Goal: Information Seeking & Learning: Learn about a topic

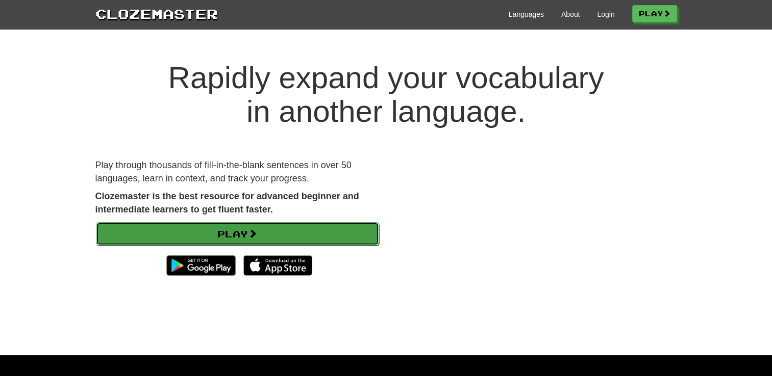
click at [240, 233] on link "Play" at bounding box center [237, 233] width 283 height 23
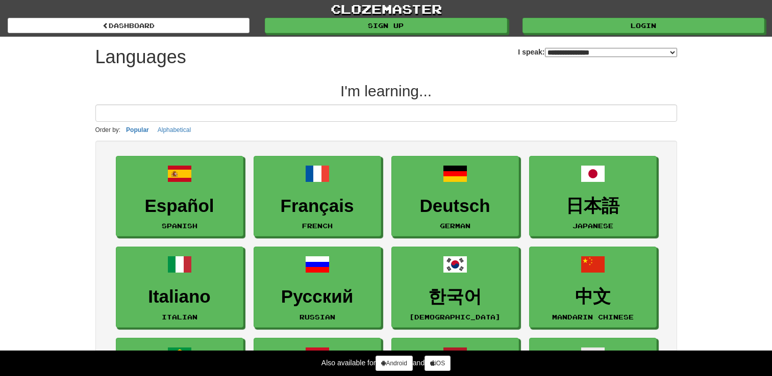
select select "*******"
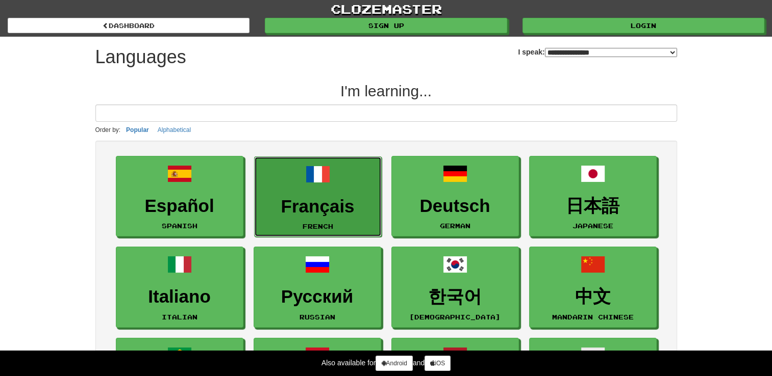
click at [326, 200] on h3 "Français" at bounding box center [318, 207] width 116 height 20
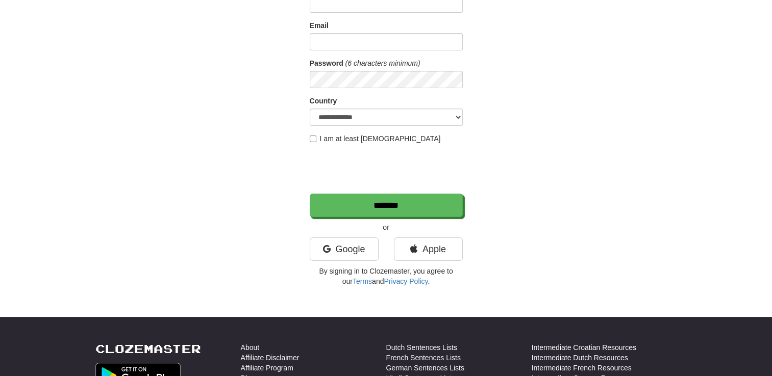
scroll to position [102, 0]
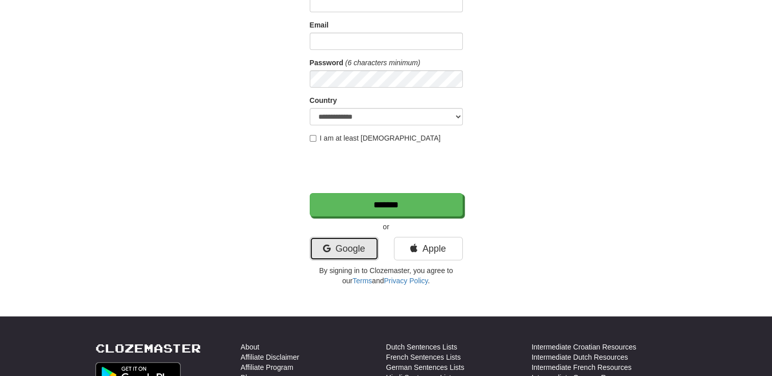
click at [337, 248] on link "Google" at bounding box center [344, 248] width 69 height 23
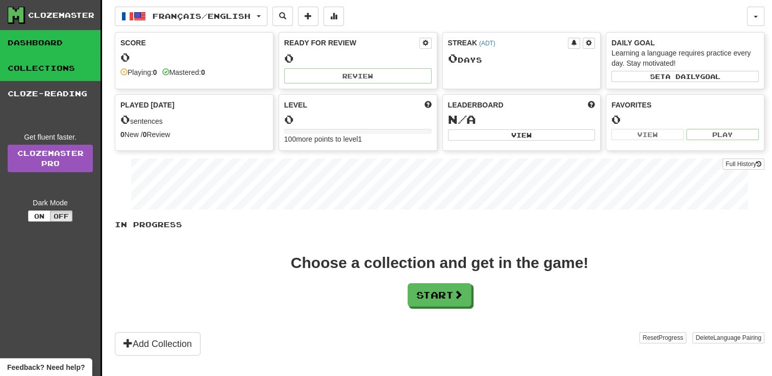
click at [45, 69] on link "Collections" at bounding box center [50, 69] width 101 height 26
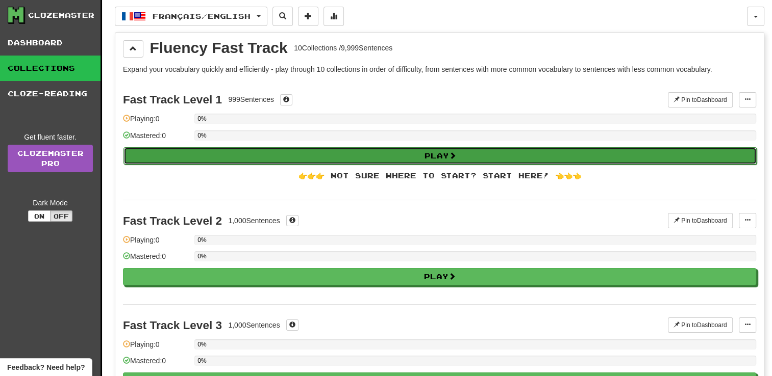
click at [438, 153] on button "Play" at bounding box center [439, 155] width 633 height 17
select select "**"
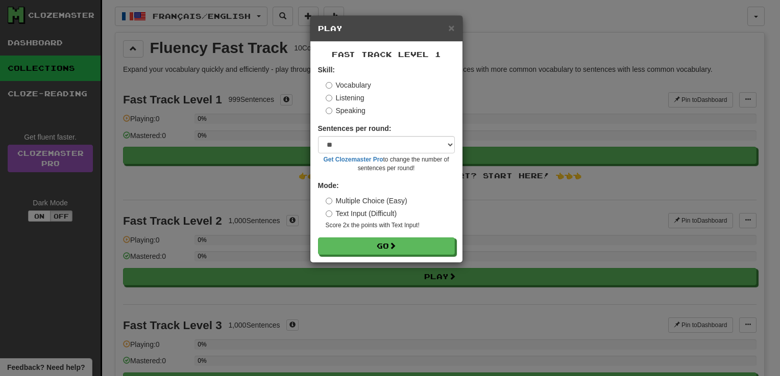
click at [339, 111] on label "Speaking" at bounding box center [345, 111] width 40 height 10
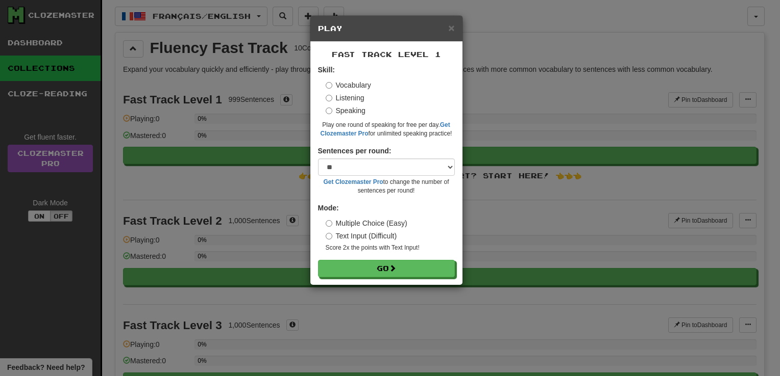
click at [350, 83] on label "Vocabulary" at bounding box center [347, 85] width 45 height 10
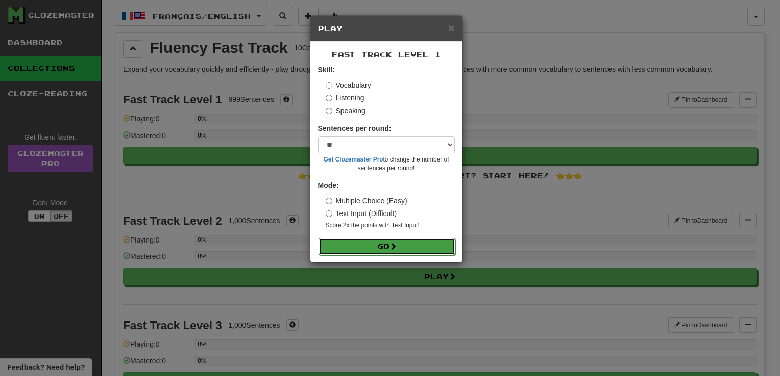
click at [403, 248] on button "Go" at bounding box center [386, 246] width 137 height 17
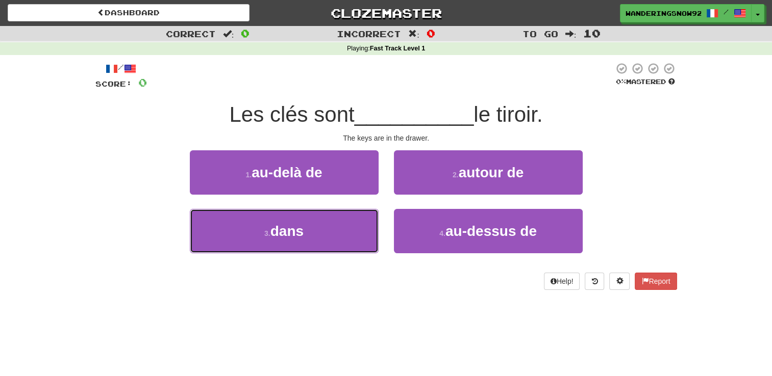
drag, startPoint x: 288, startPoint y: 231, endPoint x: 424, endPoint y: 92, distance: 194.8
click at [424, 92] on div "/ Score: 0 0 % Mastered Les clés sont __________ le tiroir. The keys are in the…" at bounding box center [386, 176] width 582 height 228
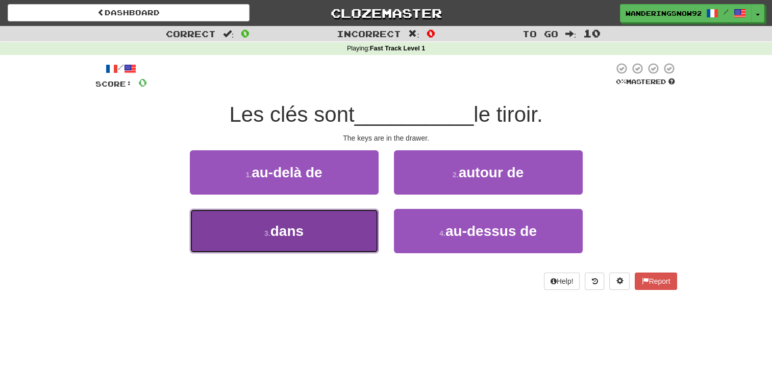
click at [326, 245] on button "3 . dans" at bounding box center [284, 231] width 189 height 44
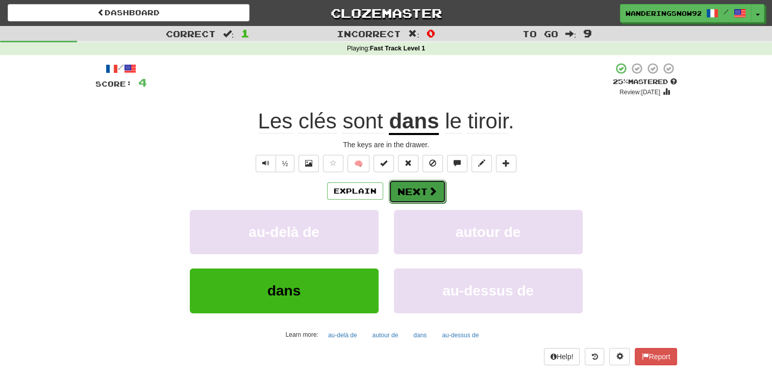
click at [425, 196] on button "Next" at bounding box center [417, 191] width 57 height 23
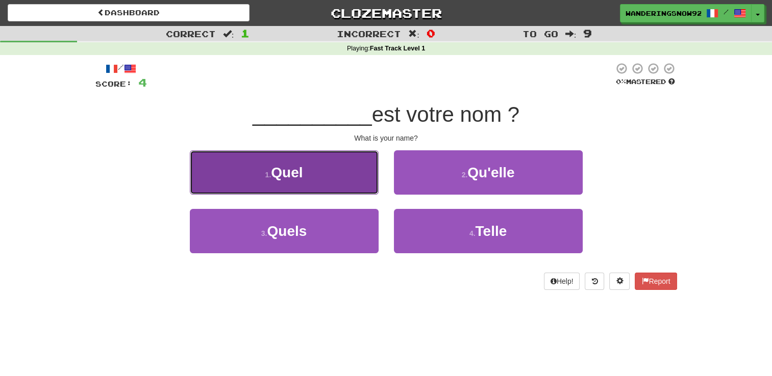
click at [294, 181] on button "1 . Quel" at bounding box center [284, 172] width 189 height 44
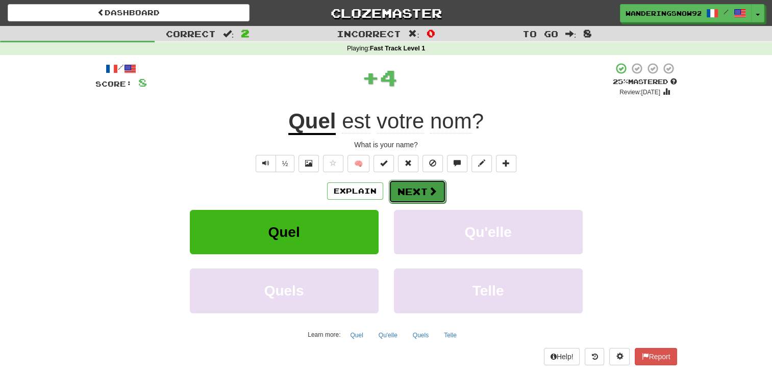
click at [434, 194] on span at bounding box center [432, 191] width 9 height 9
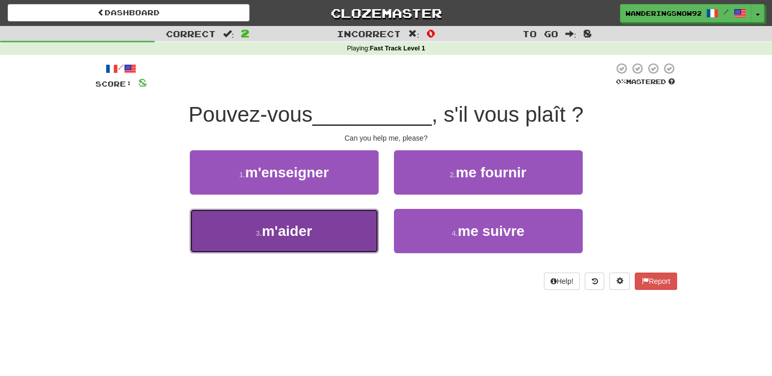
click at [311, 230] on span "m'aider" at bounding box center [287, 231] width 50 height 16
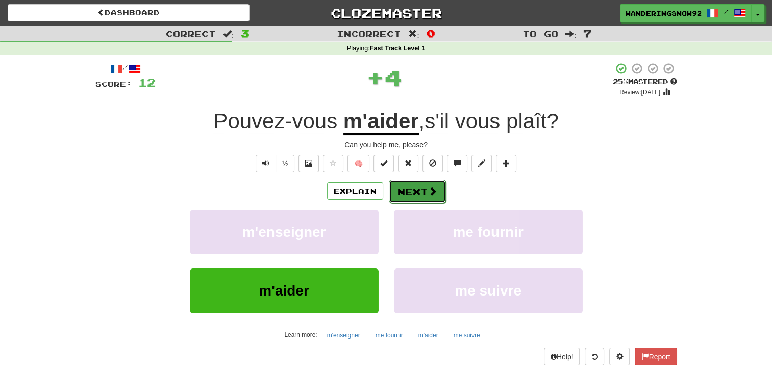
click at [414, 194] on button "Next" at bounding box center [417, 191] width 57 height 23
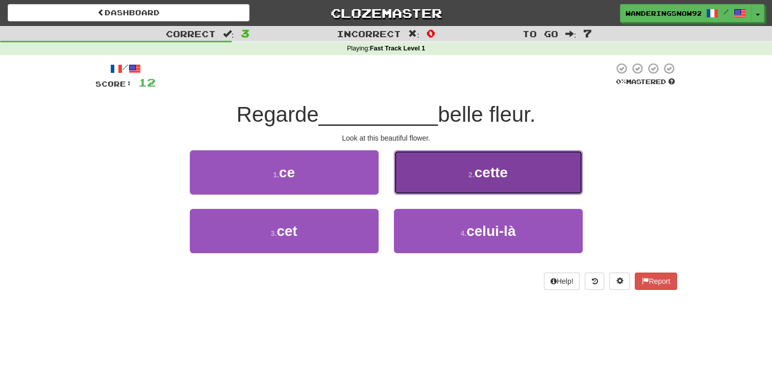
click at [500, 177] on span "cette" at bounding box center [490, 173] width 33 height 16
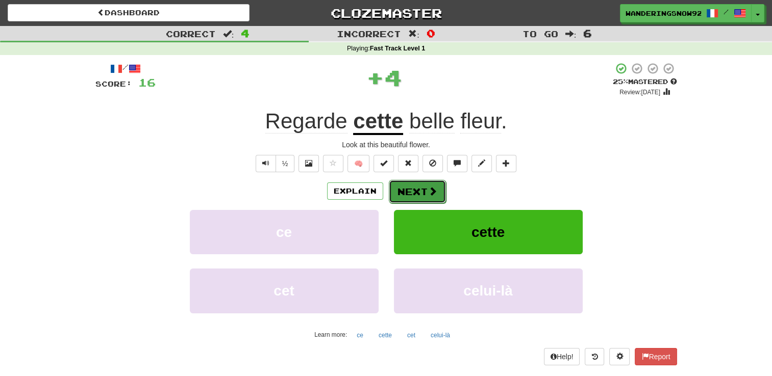
click at [423, 193] on button "Next" at bounding box center [417, 191] width 57 height 23
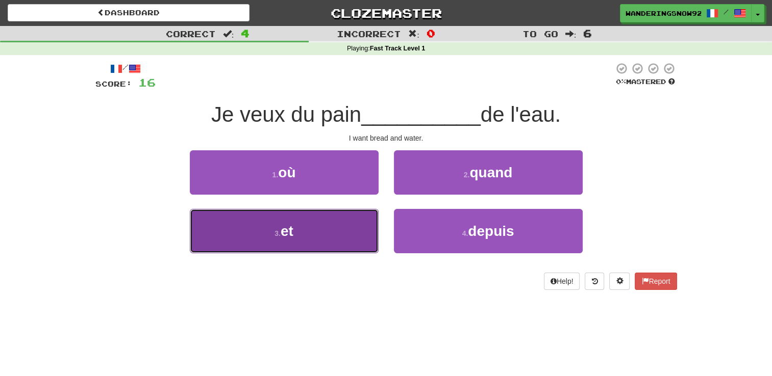
click at [303, 228] on button "3 . et" at bounding box center [284, 231] width 189 height 44
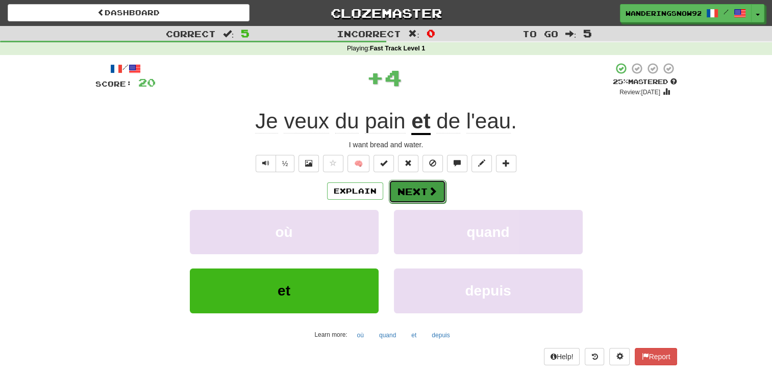
click at [416, 192] on button "Next" at bounding box center [417, 191] width 57 height 23
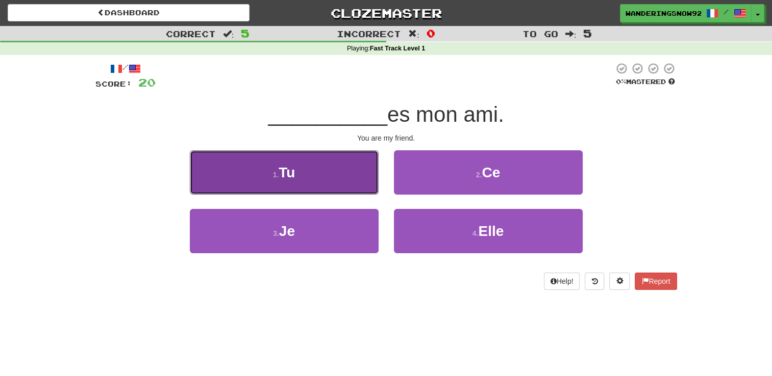
click at [319, 170] on button "1 . Tu" at bounding box center [284, 172] width 189 height 44
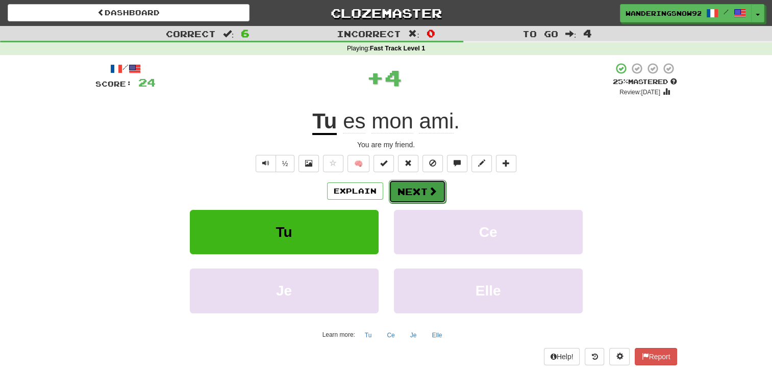
click at [415, 194] on button "Next" at bounding box center [417, 191] width 57 height 23
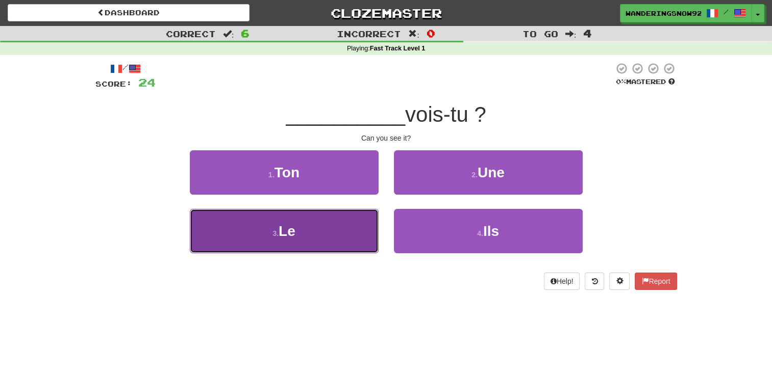
click at [295, 231] on span "Le" at bounding box center [287, 231] width 17 height 16
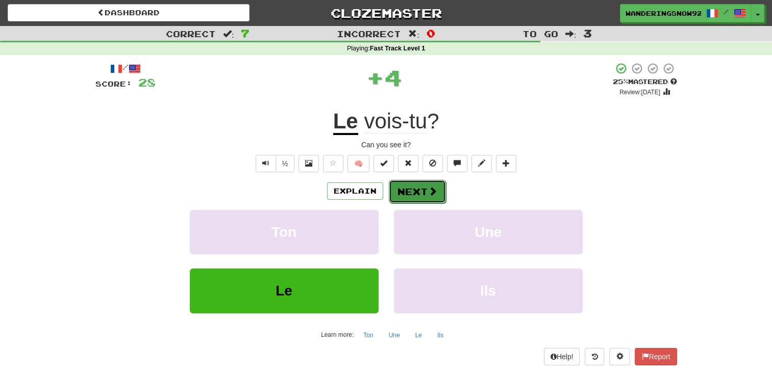
click at [422, 192] on button "Next" at bounding box center [417, 191] width 57 height 23
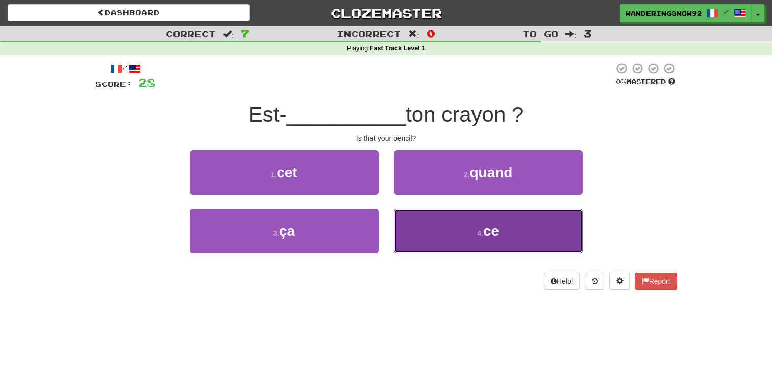
click at [457, 232] on button "4 . ce" at bounding box center [488, 231] width 189 height 44
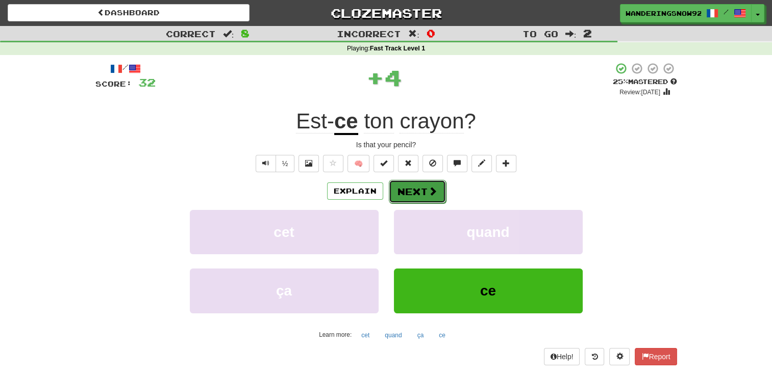
click at [419, 199] on button "Next" at bounding box center [417, 191] width 57 height 23
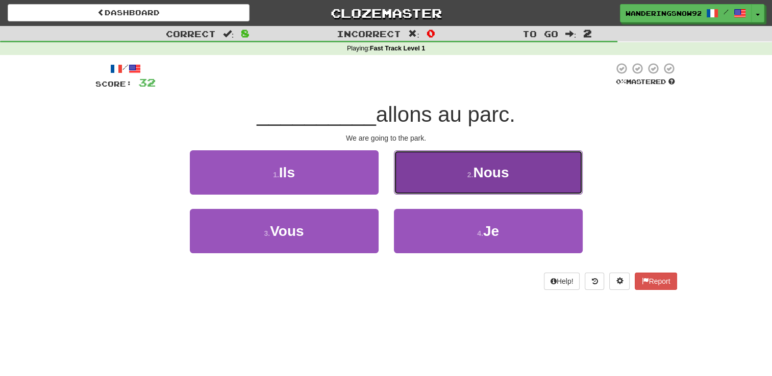
click at [482, 171] on span "Nous" at bounding box center [491, 173] width 36 height 16
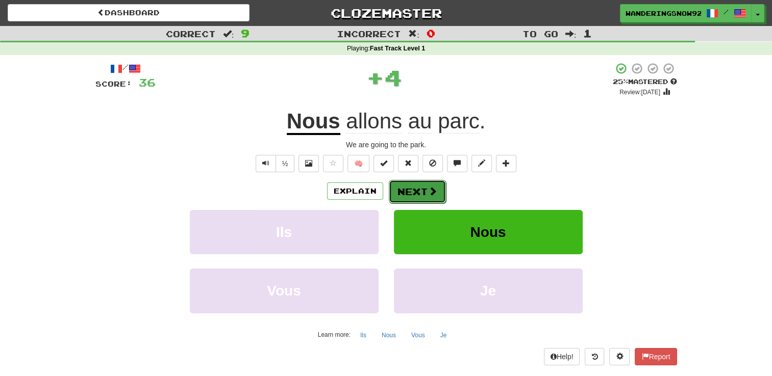
click at [422, 197] on button "Next" at bounding box center [417, 191] width 57 height 23
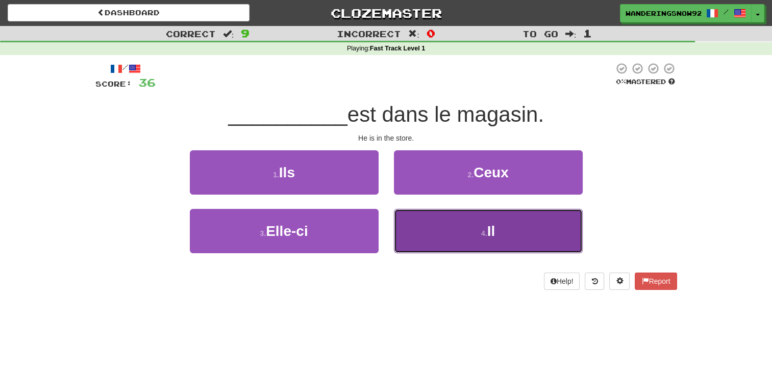
click at [463, 234] on button "4 . Il" at bounding box center [488, 231] width 189 height 44
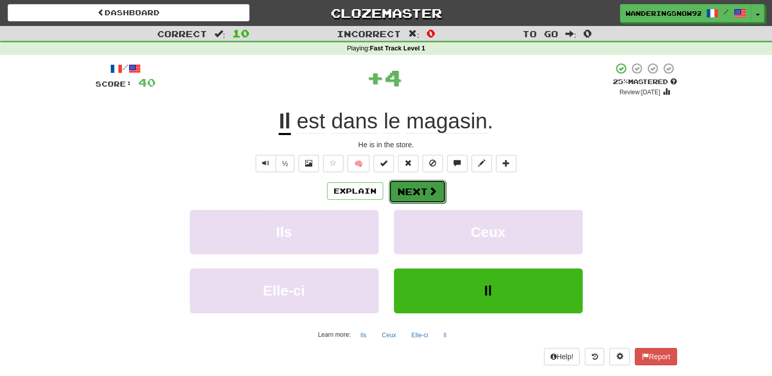
click at [410, 196] on button "Next" at bounding box center [417, 191] width 57 height 23
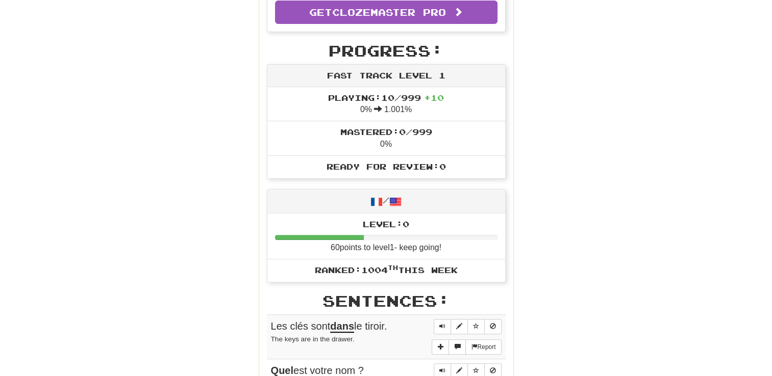
scroll to position [306, 0]
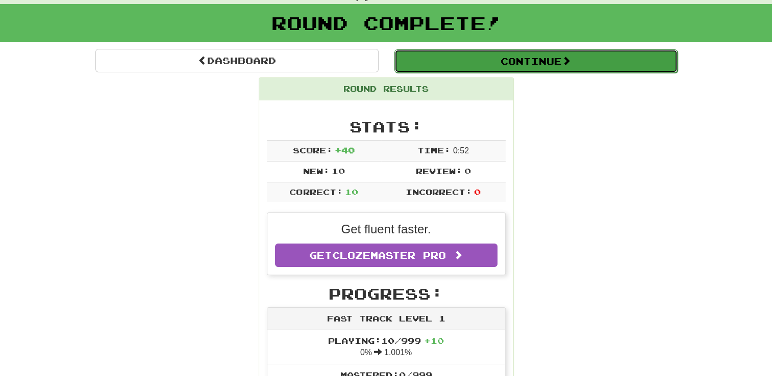
click at [543, 69] on button "Continue" at bounding box center [535, 60] width 283 height 23
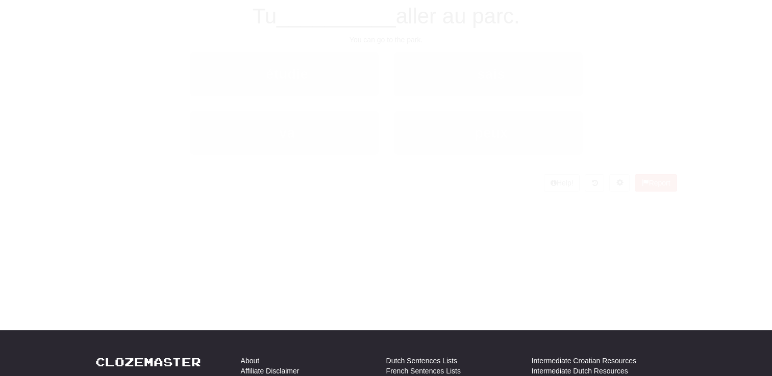
scroll to position [51, 0]
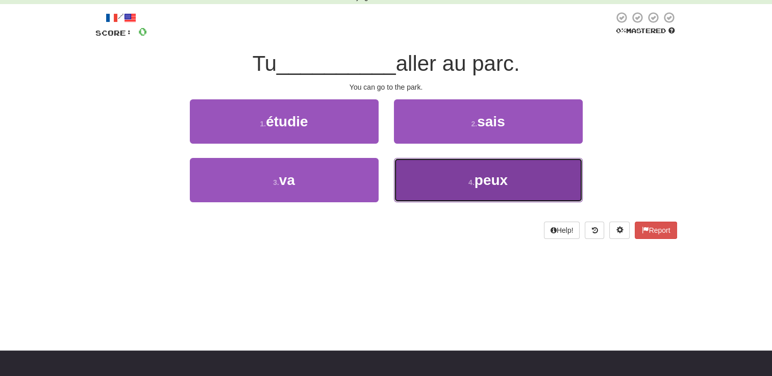
click at [478, 178] on span "peux" at bounding box center [490, 180] width 33 height 16
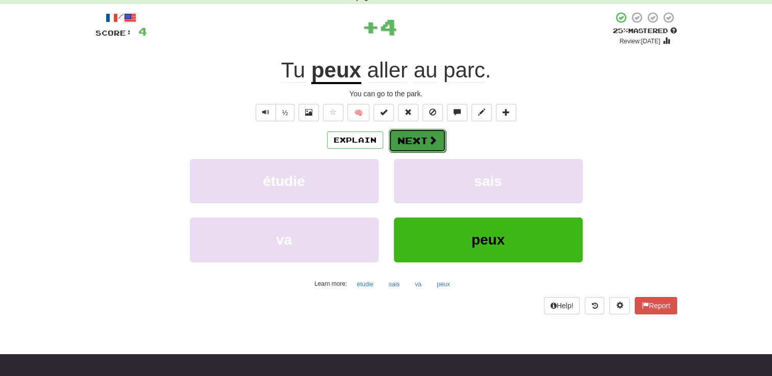
click at [415, 142] on button "Next" at bounding box center [417, 140] width 57 height 23
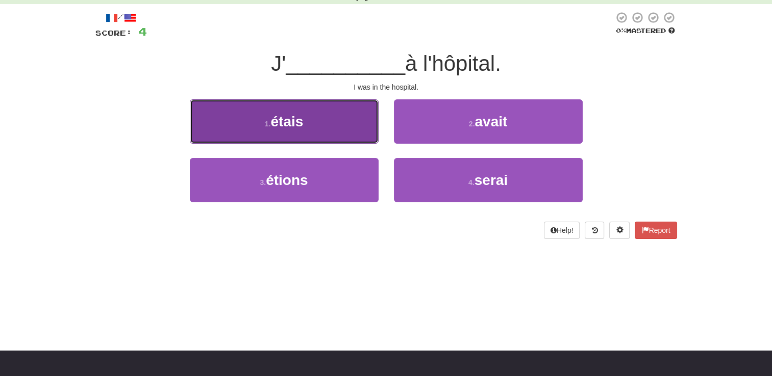
click at [302, 126] on span "étais" at bounding box center [286, 122] width 33 height 16
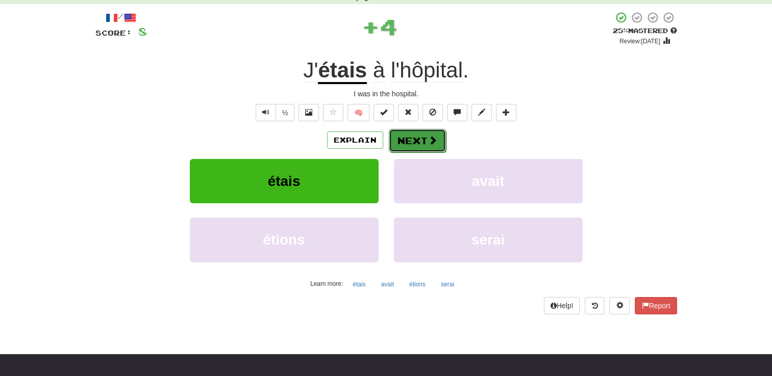
click at [417, 141] on button "Next" at bounding box center [417, 140] width 57 height 23
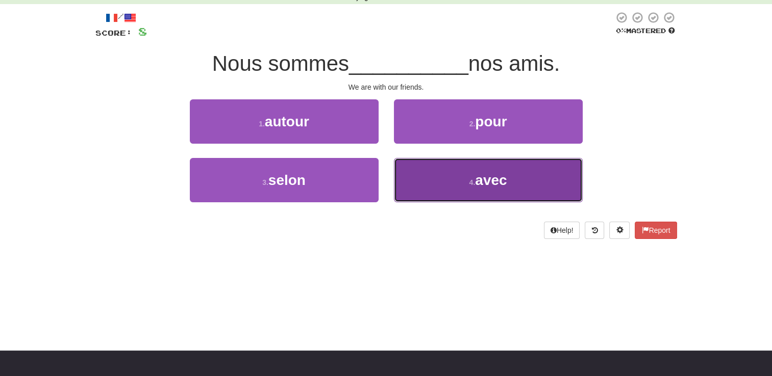
click at [479, 174] on span "avec" at bounding box center [491, 180] width 32 height 16
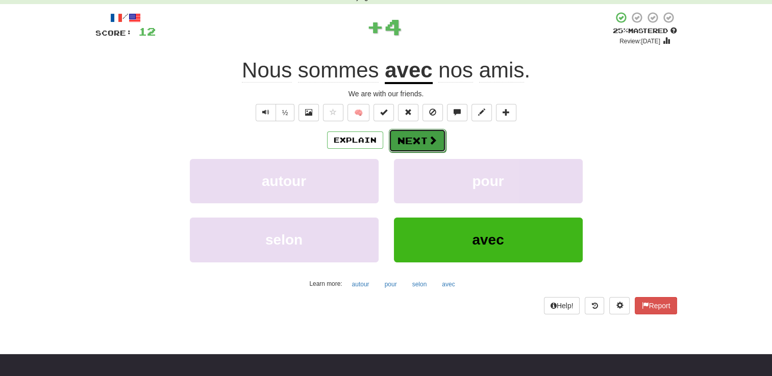
click at [416, 144] on button "Next" at bounding box center [417, 140] width 57 height 23
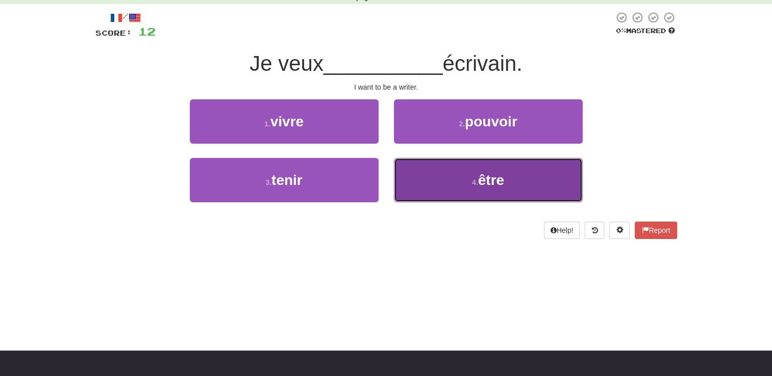
click at [506, 183] on button "4 . être" at bounding box center [488, 180] width 189 height 44
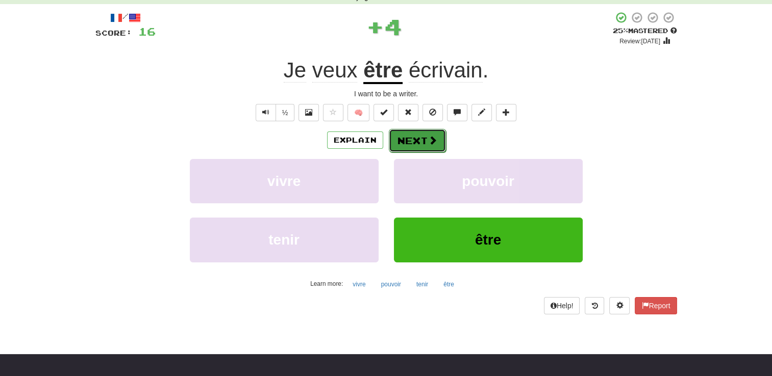
click at [429, 145] on span at bounding box center [432, 140] width 9 height 9
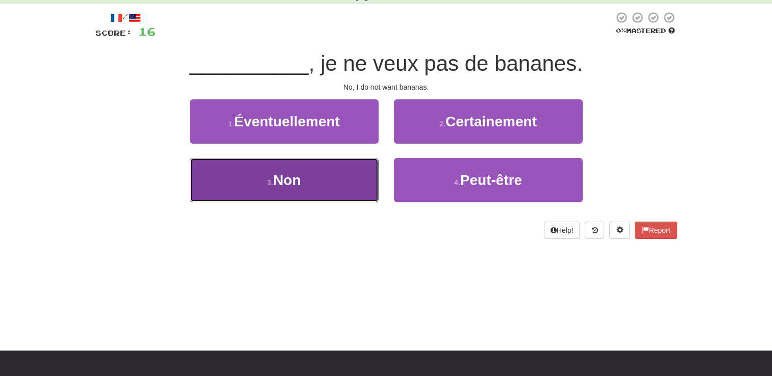
click at [270, 180] on small "3 ." at bounding box center [270, 183] width 6 height 8
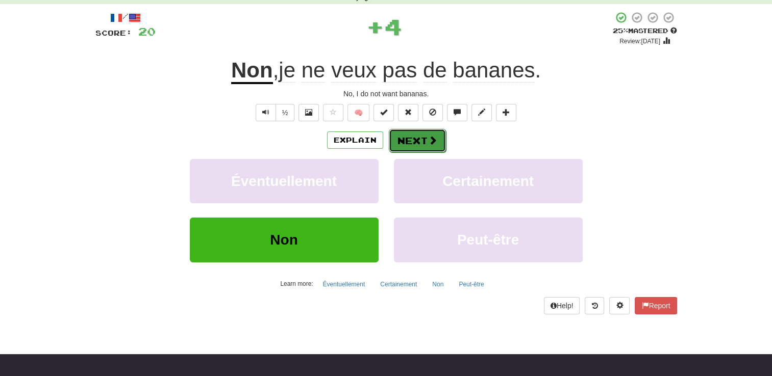
click at [417, 138] on button "Next" at bounding box center [417, 140] width 57 height 23
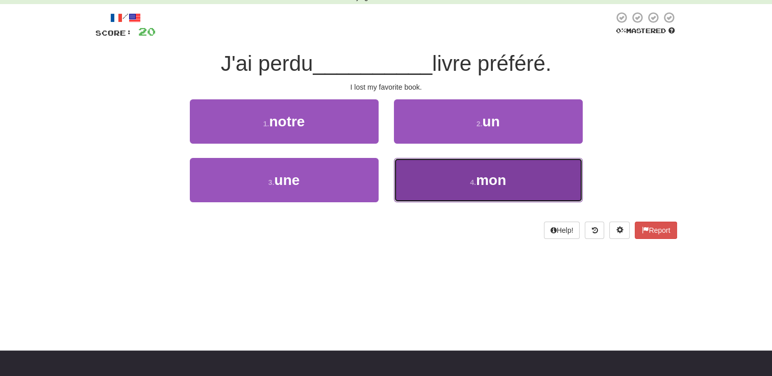
click at [500, 180] on span "mon" at bounding box center [491, 180] width 30 height 16
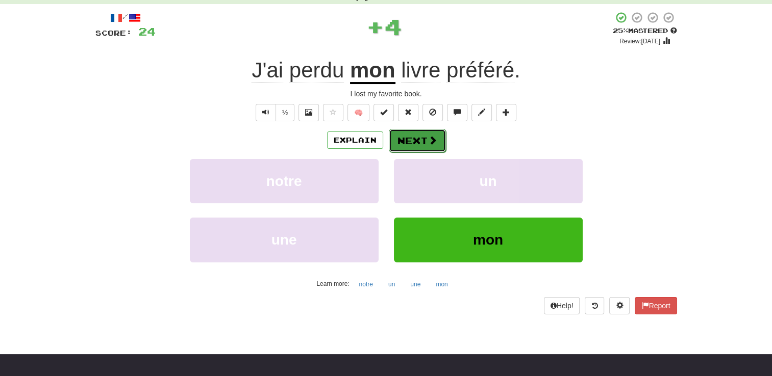
click at [416, 144] on button "Next" at bounding box center [417, 140] width 57 height 23
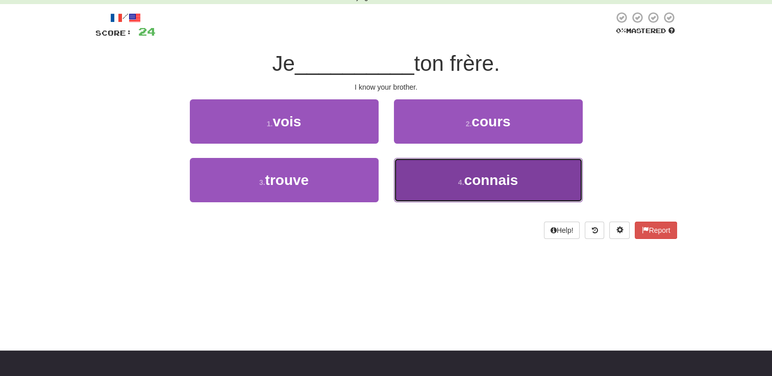
click at [457, 179] on button "4 . connais" at bounding box center [488, 180] width 189 height 44
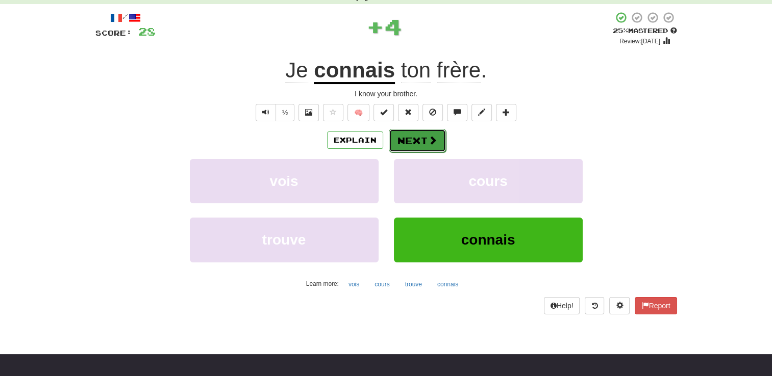
click at [415, 140] on button "Next" at bounding box center [417, 140] width 57 height 23
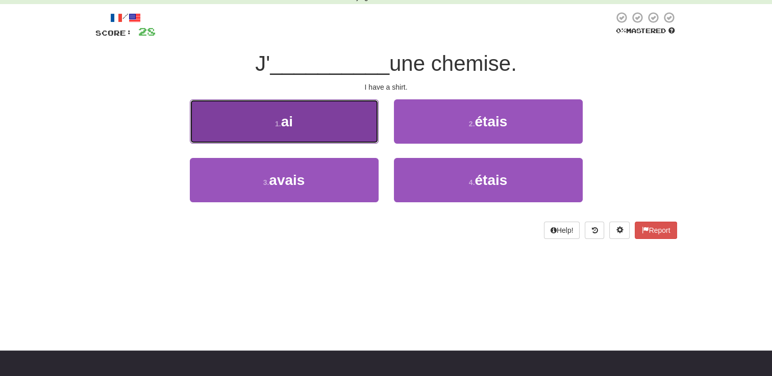
click at [309, 136] on button "1 . ai" at bounding box center [284, 121] width 189 height 44
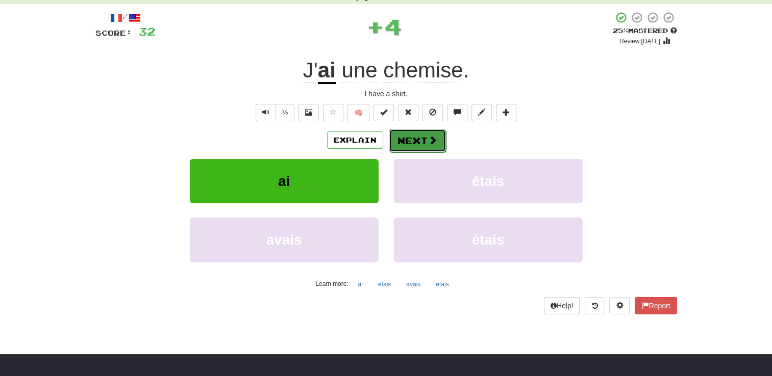
click at [414, 138] on button "Next" at bounding box center [417, 140] width 57 height 23
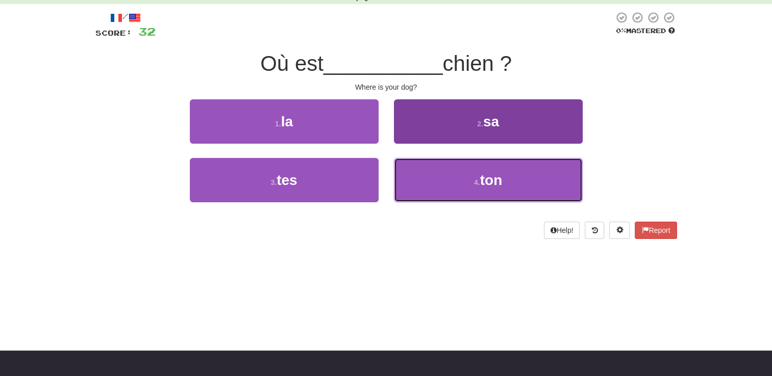
click at [455, 175] on button "4 . ton" at bounding box center [488, 180] width 189 height 44
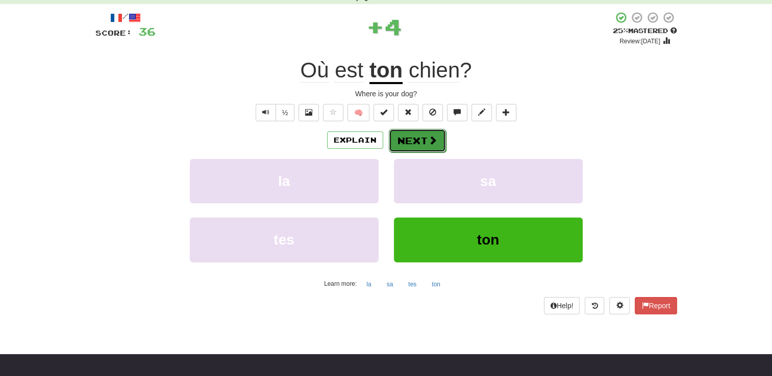
click at [417, 146] on button "Next" at bounding box center [417, 140] width 57 height 23
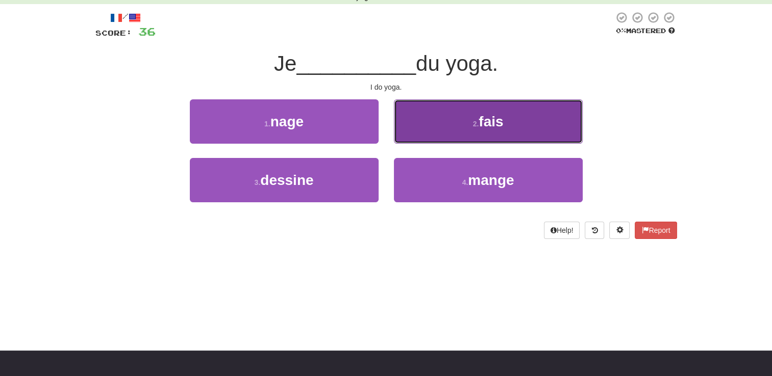
click at [495, 132] on button "2 . fais" at bounding box center [488, 121] width 189 height 44
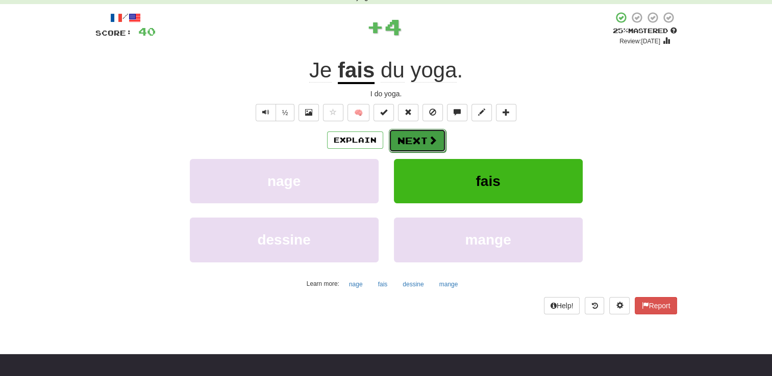
click at [415, 144] on button "Next" at bounding box center [417, 140] width 57 height 23
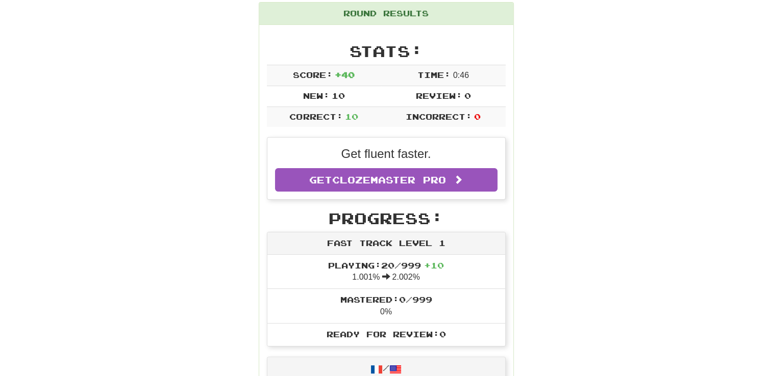
scroll to position [0, 0]
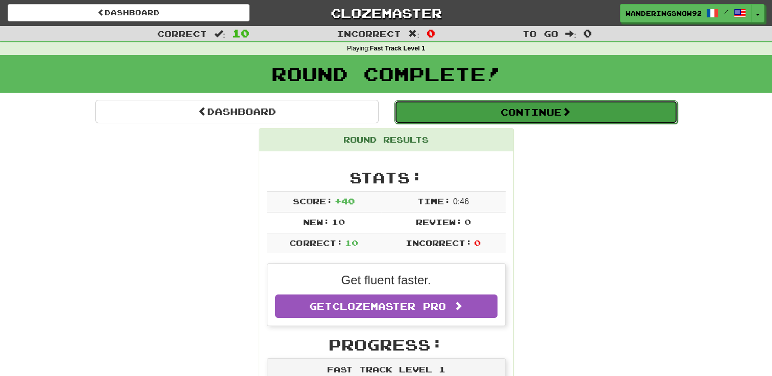
click at [542, 117] on button "Continue" at bounding box center [535, 112] width 283 height 23
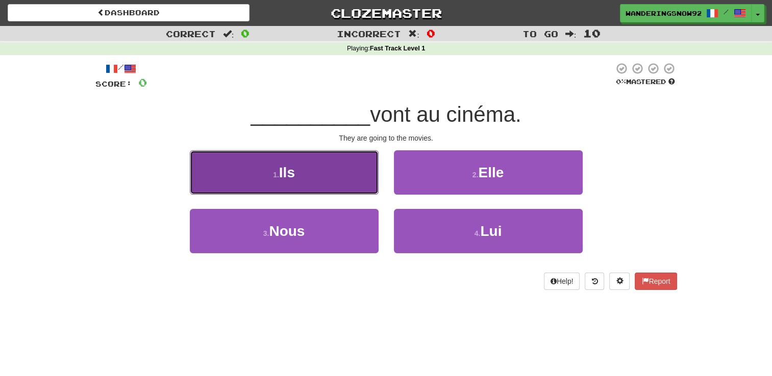
click at [361, 180] on button "1 . Ils" at bounding box center [284, 172] width 189 height 44
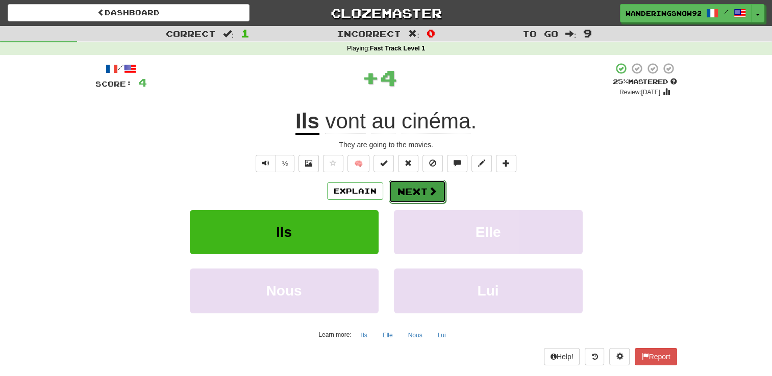
click at [410, 189] on button "Next" at bounding box center [417, 191] width 57 height 23
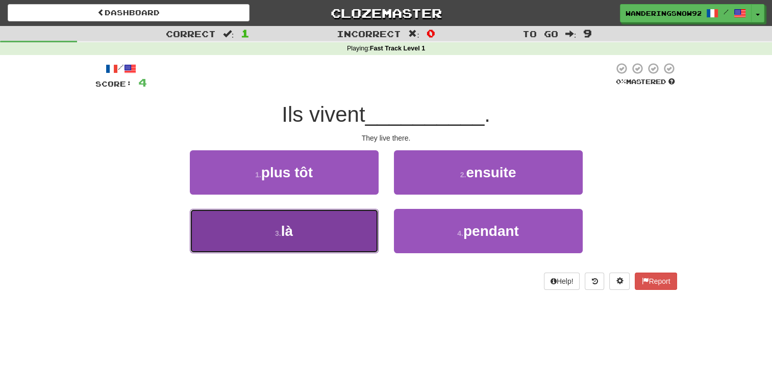
click at [331, 221] on button "3 . là" at bounding box center [284, 231] width 189 height 44
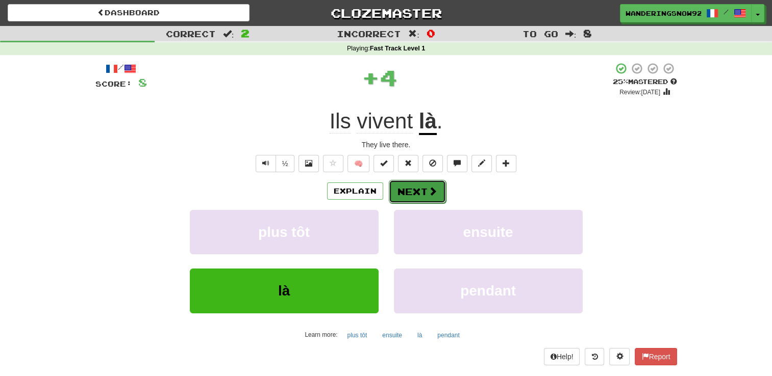
click at [417, 197] on button "Next" at bounding box center [417, 191] width 57 height 23
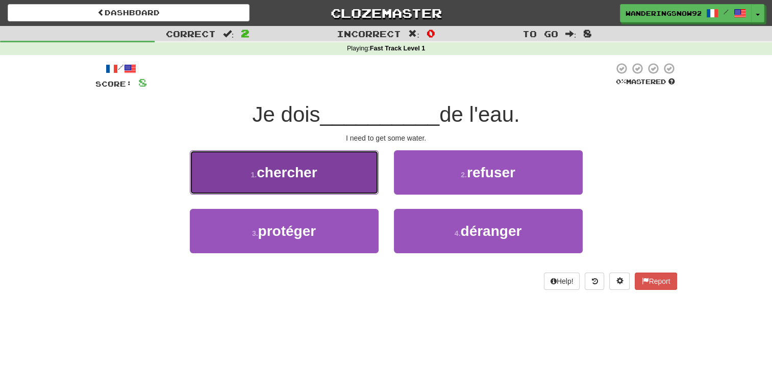
click at [276, 188] on button "1 . chercher" at bounding box center [284, 172] width 189 height 44
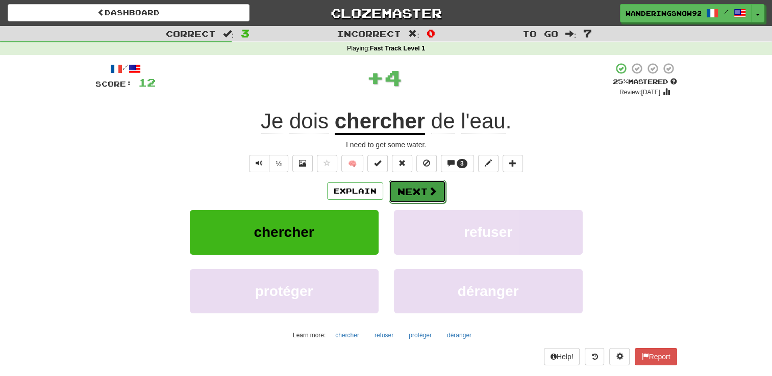
click at [421, 188] on button "Next" at bounding box center [417, 191] width 57 height 23
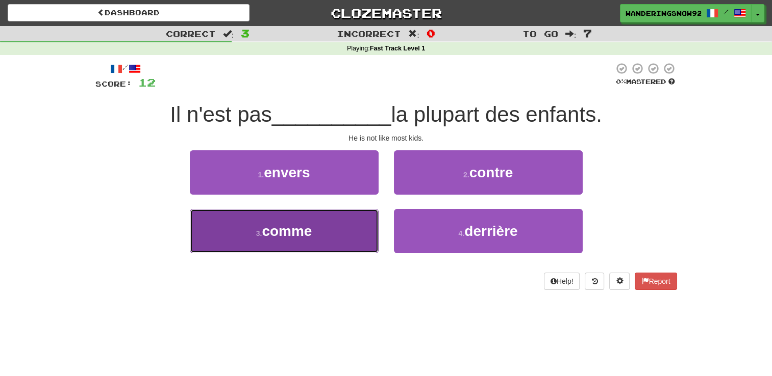
click at [331, 234] on button "3 . comme" at bounding box center [284, 231] width 189 height 44
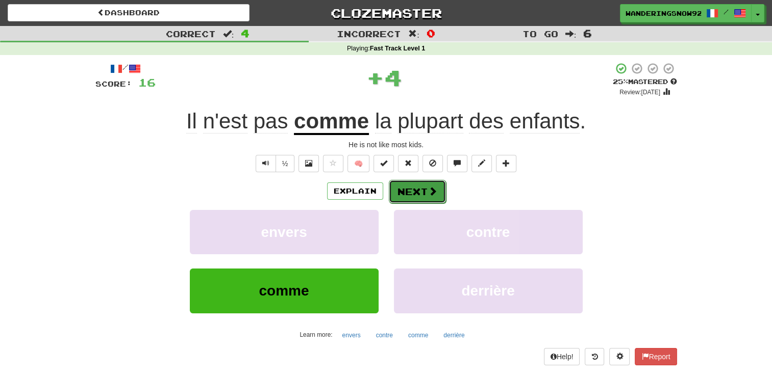
click at [422, 192] on button "Next" at bounding box center [417, 191] width 57 height 23
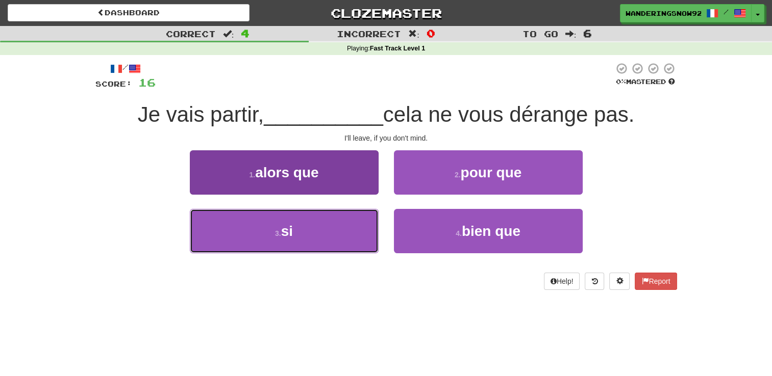
click at [305, 227] on button "3 . si" at bounding box center [284, 231] width 189 height 44
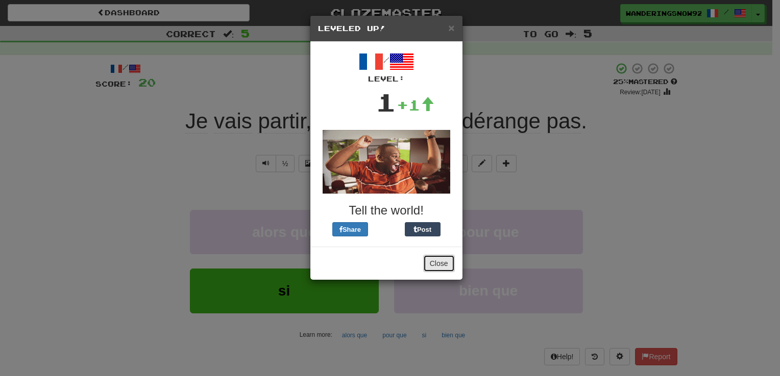
click at [437, 268] on button "Close" at bounding box center [439, 263] width 32 height 17
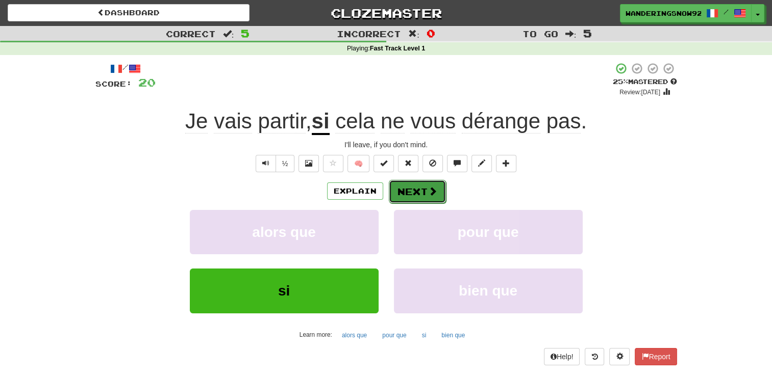
click at [423, 193] on button "Next" at bounding box center [417, 191] width 57 height 23
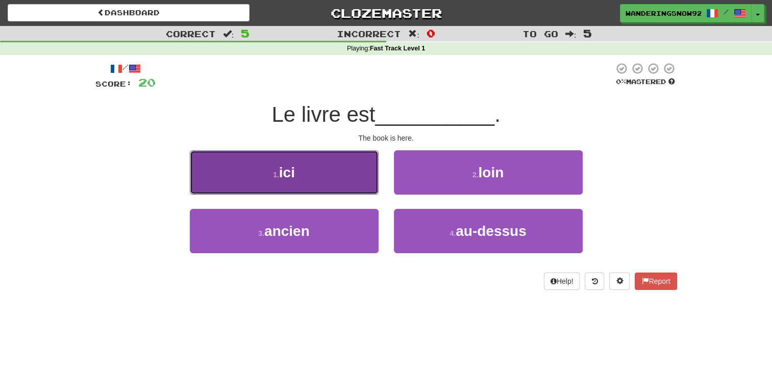
click at [321, 177] on button "1 . ici" at bounding box center [284, 172] width 189 height 44
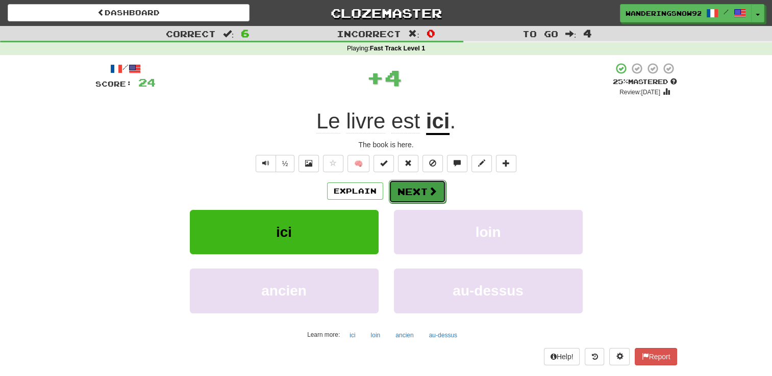
click at [425, 191] on button "Next" at bounding box center [417, 191] width 57 height 23
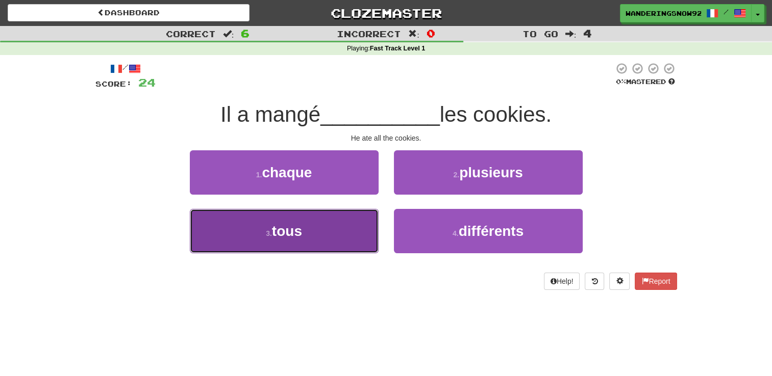
click at [309, 235] on button "3 . tous" at bounding box center [284, 231] width 189 height 44
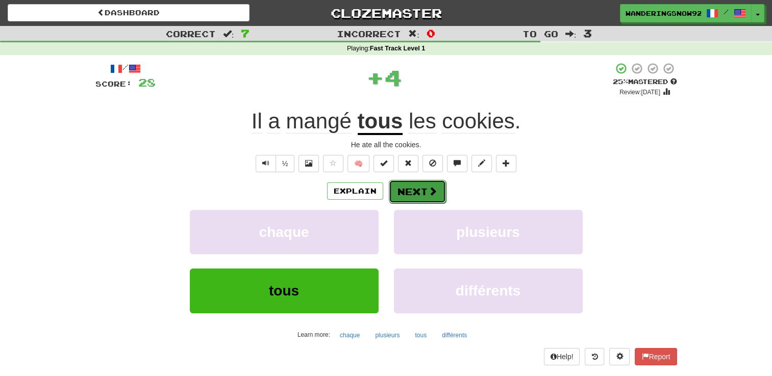
click at [414, 190] on button "Next" at bounding box center [417, 191] width 57 height 23
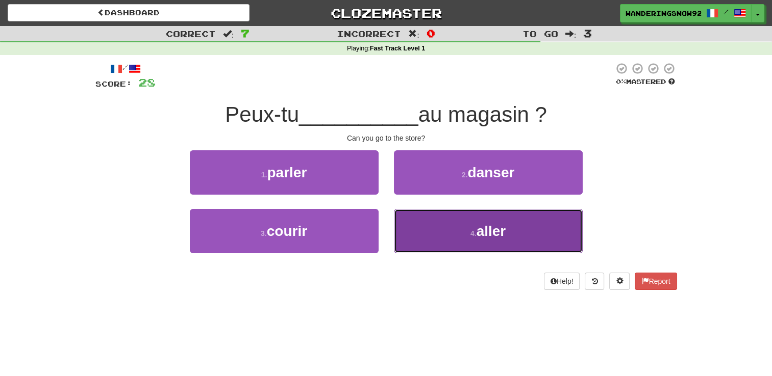
click at [486, 230] on span "aller" at bounding box center [491, 231] width 30 height 16
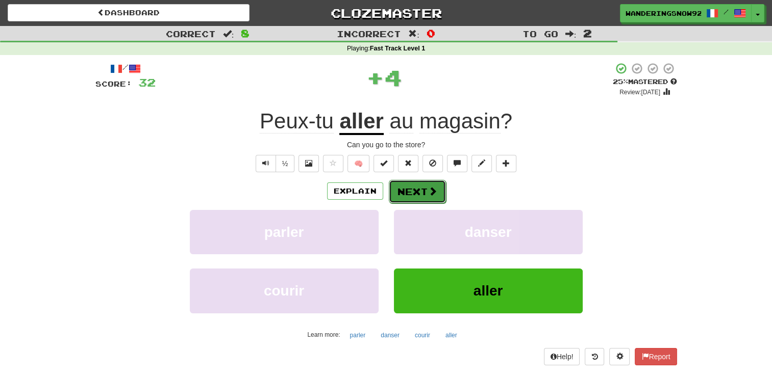
click at [424, 195] on button "Next" at bounding box center [417, 191] width 57 height 23
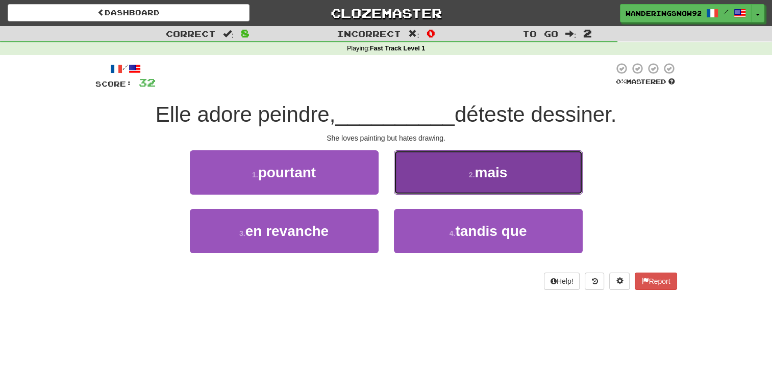
click at [488, 173] on span "mais" at bounding box center [490, 173] width 33 height 16
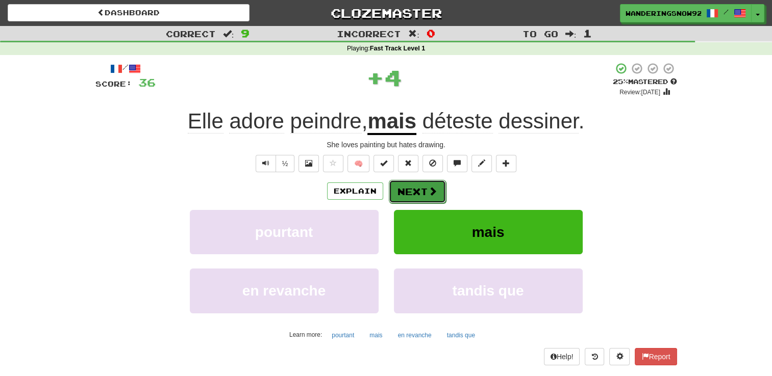
click at [413, 197] on button "Next" at bounding box center [417, 191] width 57 height 23
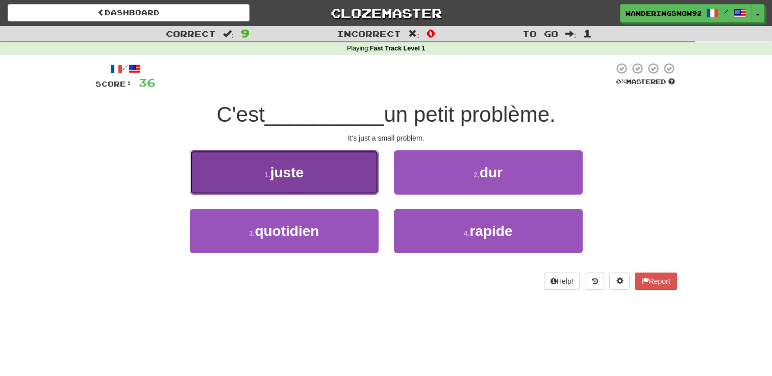
click at [313, 179] on button "1 . juste" at bounding box center [284, 172] width 189 height 44
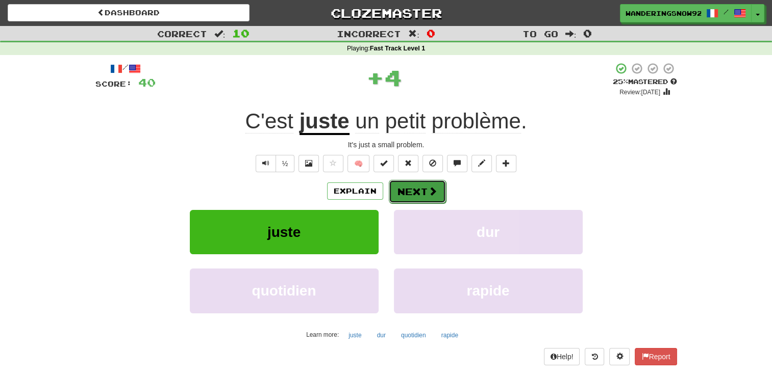
click at [425, 194] on button "Next" at bounding box center [417, 191] width 57 height 23
